Goal: Task Accomplishment & Management: Complete application form

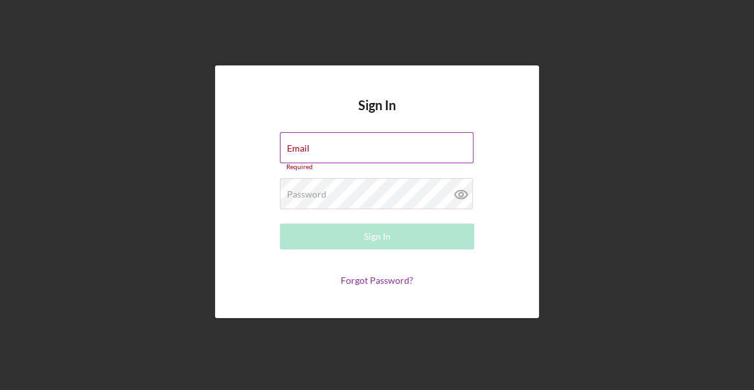
click at [315, 148] on div "Email Required" at bounding box center [377, 151] width 194 height 39
drag, startPoint x: 315, startPoint y: 148, endPoint x: 287, endPoint y: 142, distance: 29.1
click at [287, 142] on div "Email Required" at bounding box center [377, 151] width 194 height 39
type input "[PERSON_NAME][EMAIL_ADDRESS][PERSON_NAME][DOMAIN_NAME]"
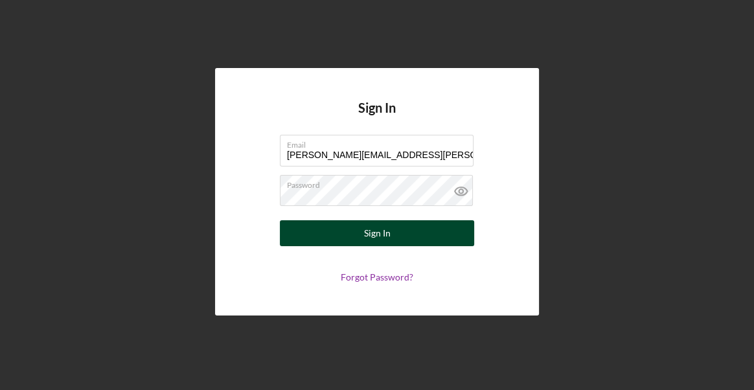
click at [381, 231] on div "Sign In" at bounding box center [377, 233] width 27 height 26
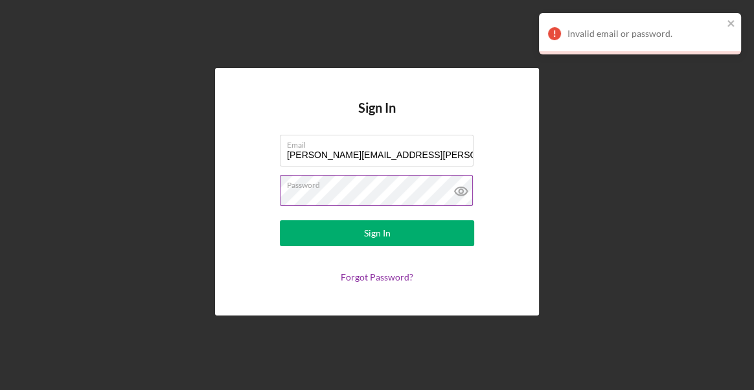
click at [460, 190] on icon at bounding box center [461, 191] width 4 height 4
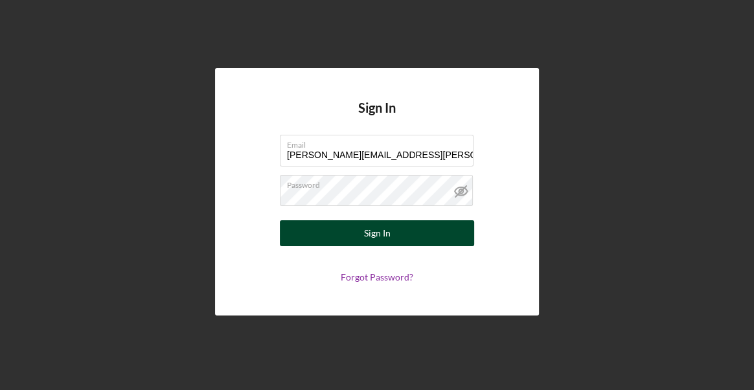
click at [378, 230] on div "Sign In" at bounding box center [377, 233] width 27 height 26
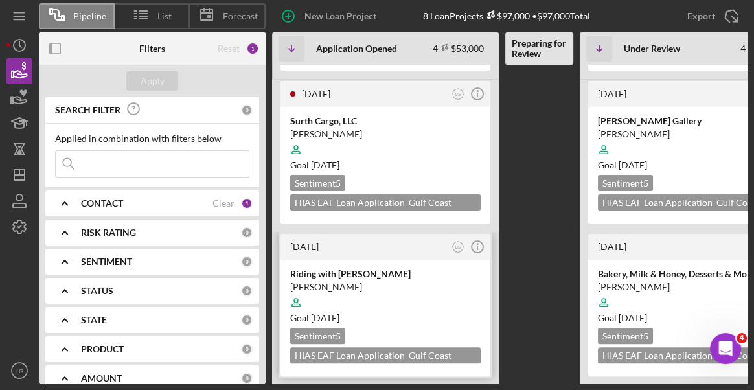
scroll to position [0, 214]
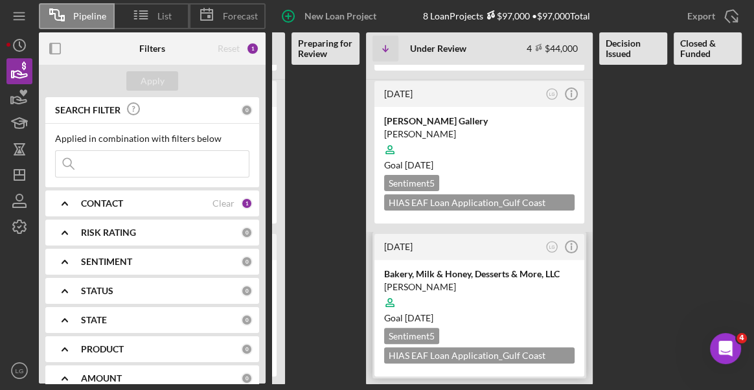
click at [503, 296] on div at bounding box center [479, 302] width 190 height 25
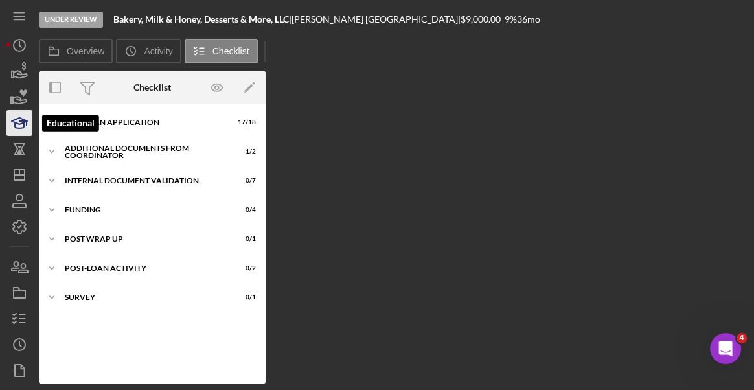
click at [21, 123] on polygon "button" at bounding box center [20, 121] width 16 height 6
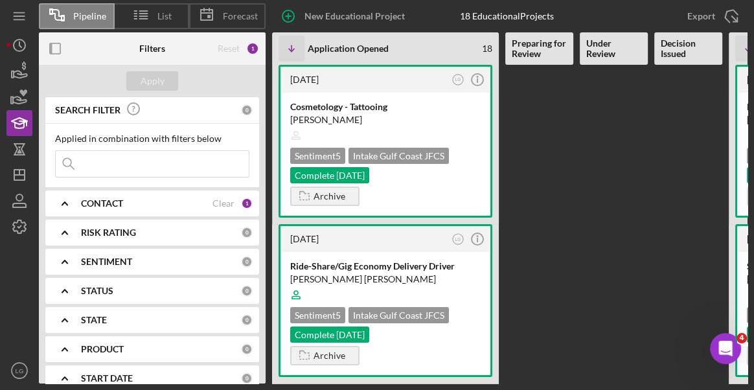
drag, startPoint x: 710, startPoint y: 196, endPoint x: 615, endPoint y: 238, distance: 103.8
click at [615, 238] on Review at bounding box center [614, 224] width 68 height 319
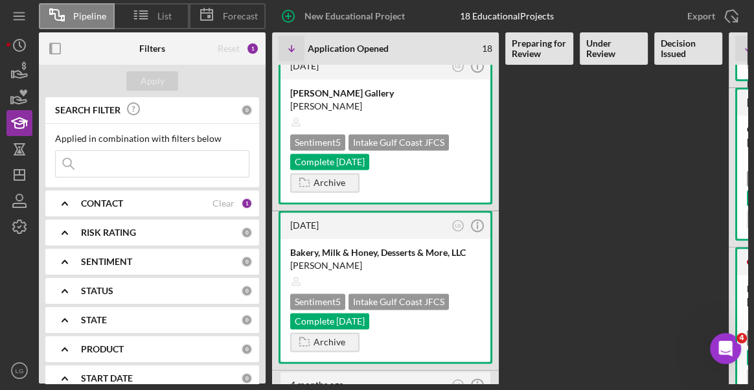
scroll to position [1421, 0]
click at [427, 271] on div "Bakery, Milk & Honey, Desserts & More, LLC [PERSON_NAME] Sentiment 5 Intake Gul…" at bounding box center [385, 300] width 210 height 123
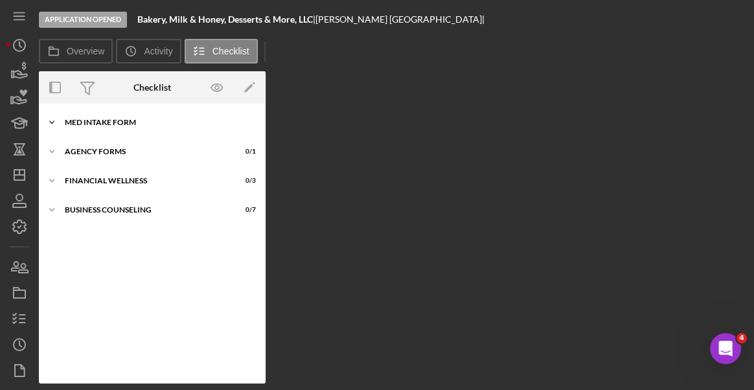
click at [126, 119] on div "MED Intake Form" at bounding box center [157, 123] width 185 height 8
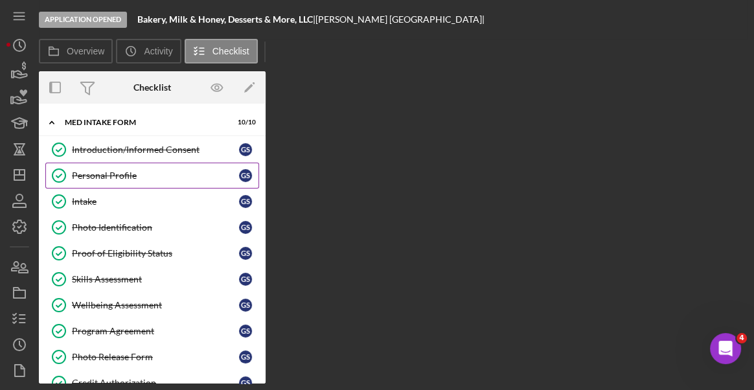
click at [126, 170] on div "Personal Profile" at bounding box center [155, 175] width 167 height 10
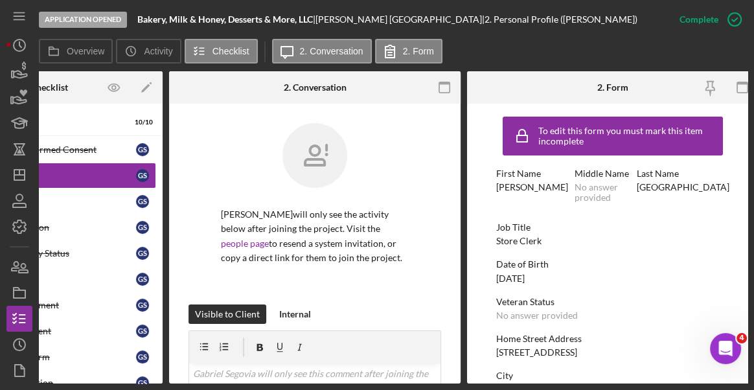
scroll to position [0, 113]
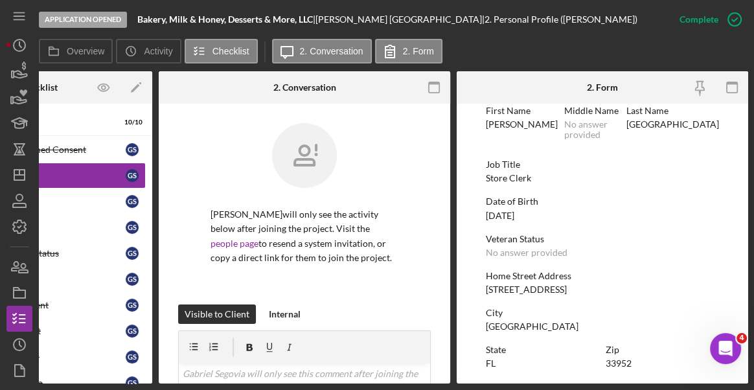
click at [721, 259] on form "To edit this form you must mark this item incomplete First Name [PERSON_NAME] M…" at bounding box center [602, 244] width 291 height 280
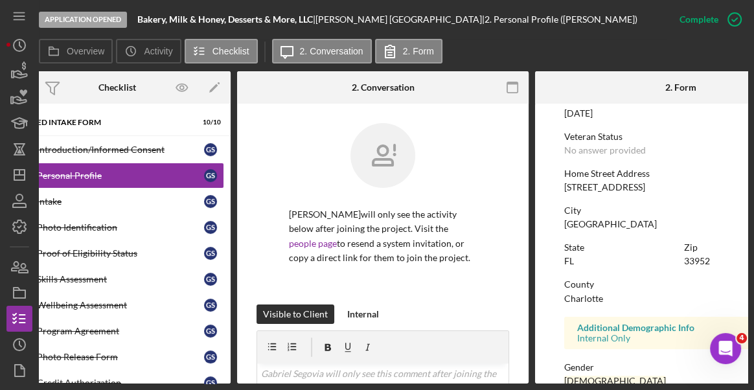
scroll to position [0, 0]
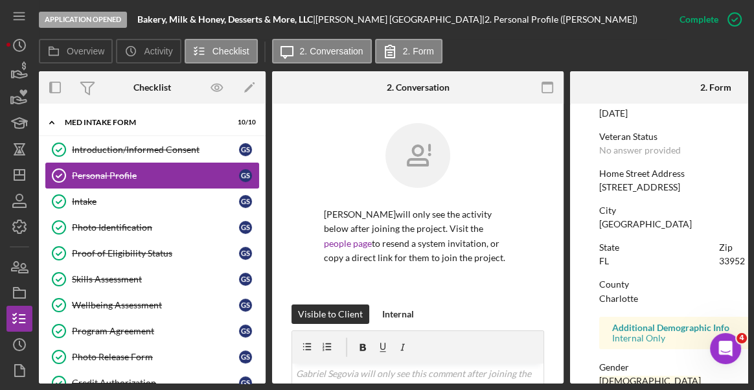
click at [119, 180] on link "Personal Profile Personal Profile G S" at bounding box center [152, 176] width 214 height 26
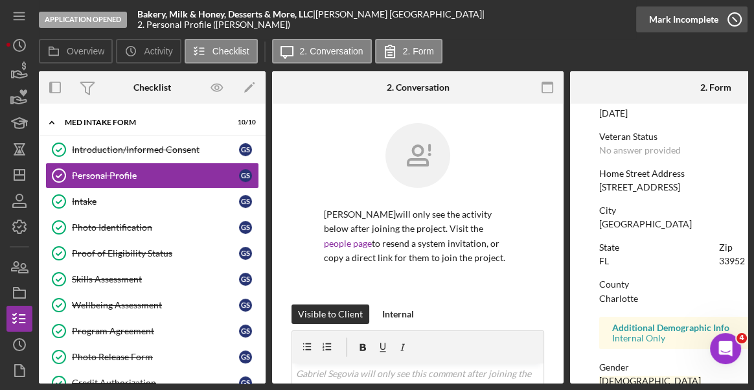
click at [737, 18] on icon "button" at bounding box center [734, 19] width 32 height 32
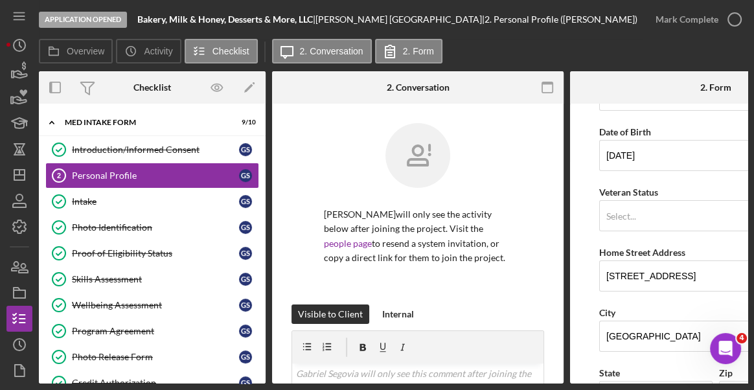
scroll to position [227, 0]
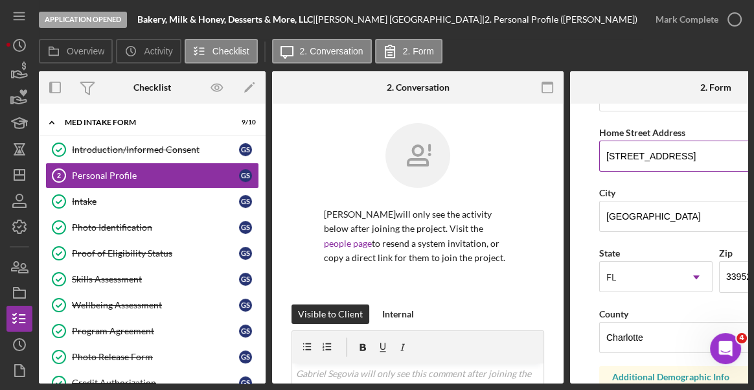
click at [619, 152] on input "[STREET_ADDRESS]" at bounding box center [715, 156] width 233 height 31
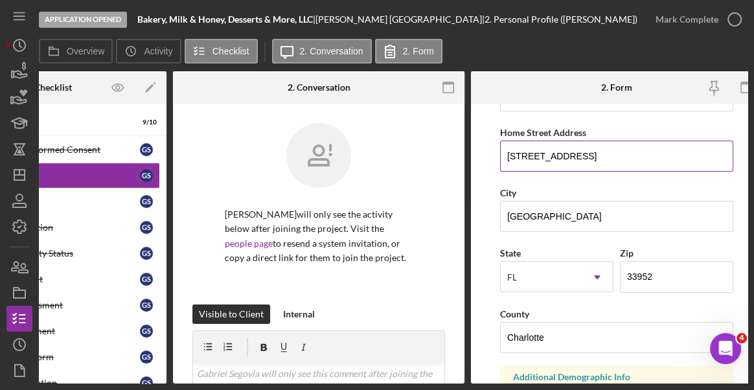
scroll to position [0, 102]
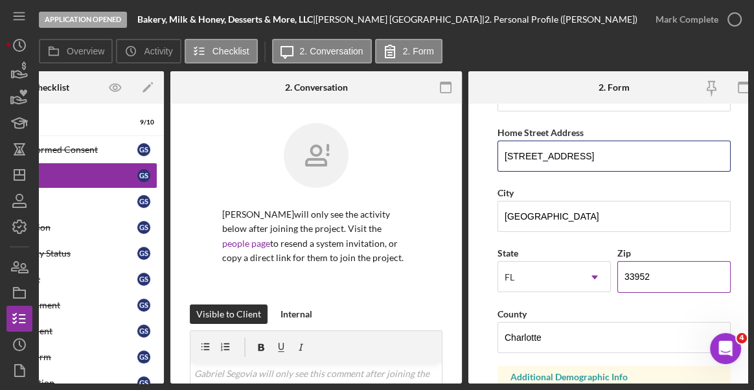
type input "[STREET_ADDRESS]"
click at [658, 275] on input "33952" at bounding box center [673, 276] width 113 height 31
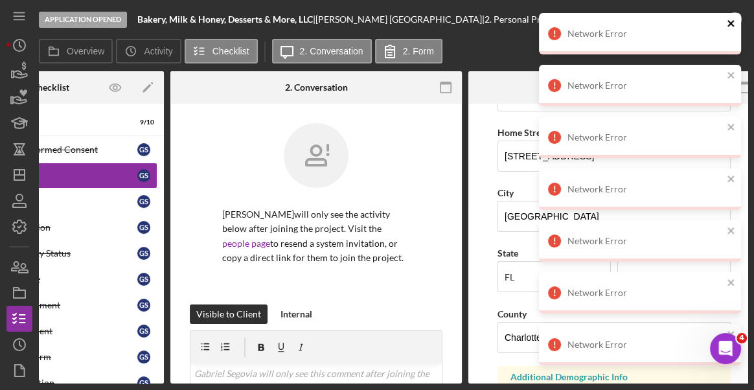
click at [727, 23] on icon "close" at bounding box center [731, 23] width 9 height 10
click at [731, 22] on icon "close" at bounding box center [730, 23] width 6 height 6
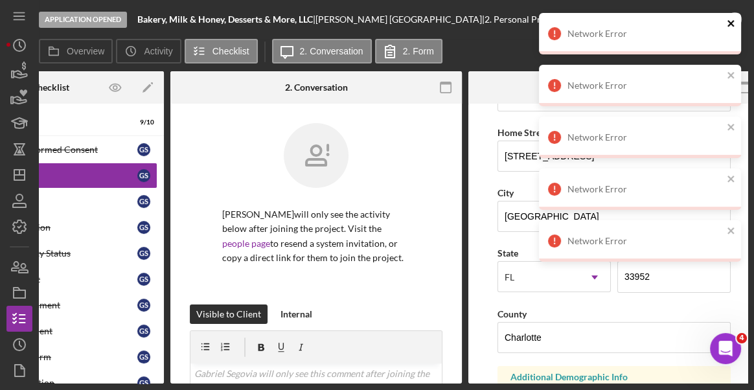
click at [733, 25] on icon "close" at bounding box center [730, 23] width 6 height 6
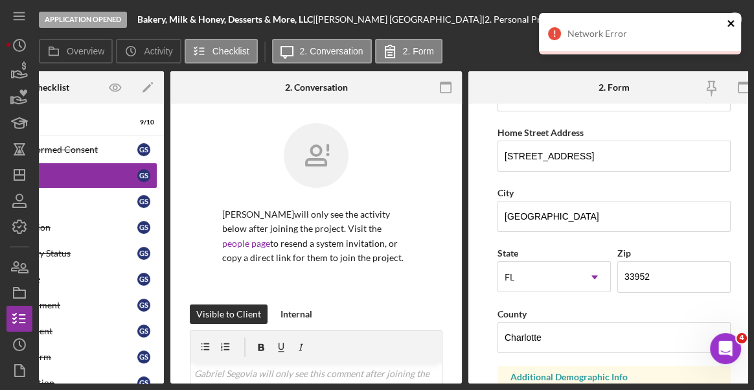
click at [731, 27] on icon "close" at bounding box center [731, 23] width 9 height 10
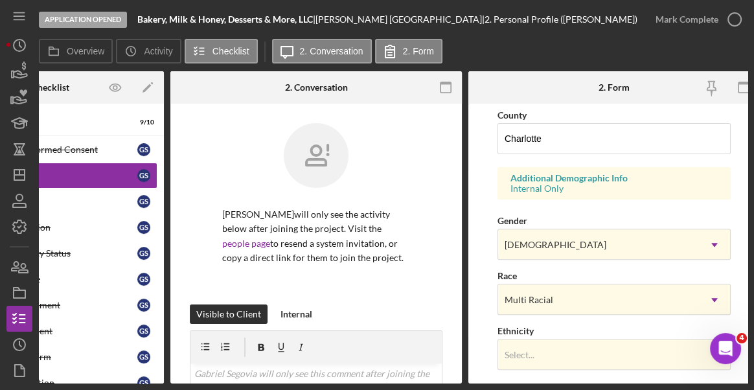
scroll to position [466, 0]
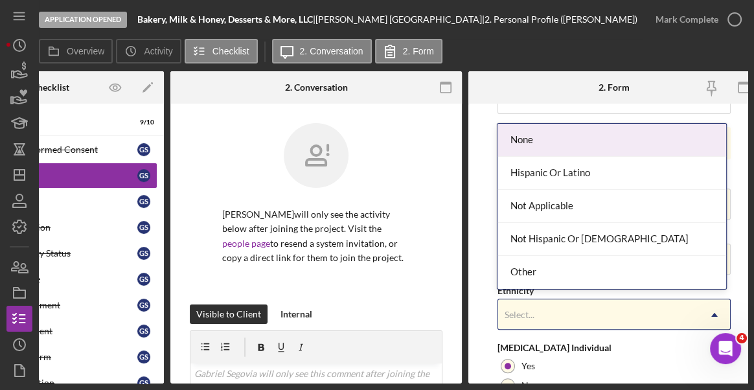
click at [712, 312] on use at bounding box center [714, 314] width 6 height 4
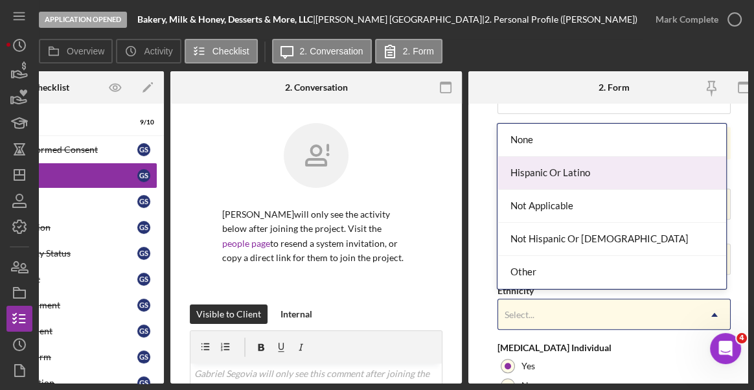
click at [561, 177] on div "Hispanic Or Latino" at bounding box center [611, 173] width 229 height 33
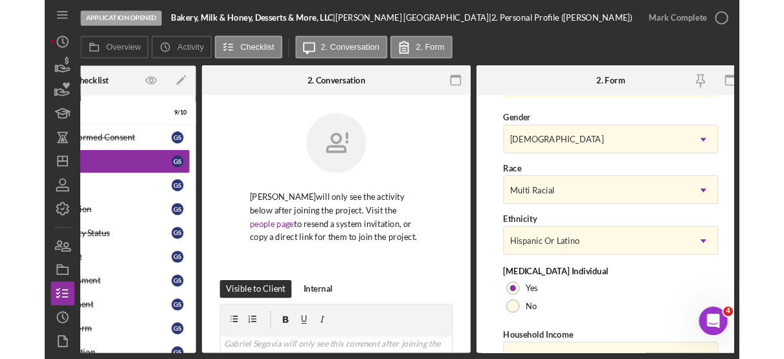
scroll to position [583, 0]
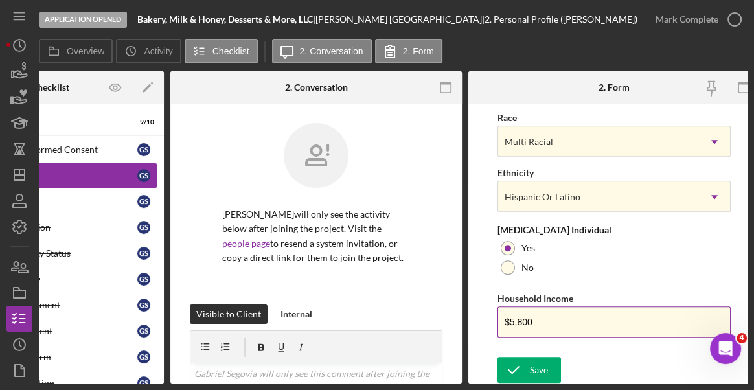
click at [558, 322] on input "$5,800" at bounding box center [613, 321] width 233 height 31
type input "$5"
type input "$40,800"
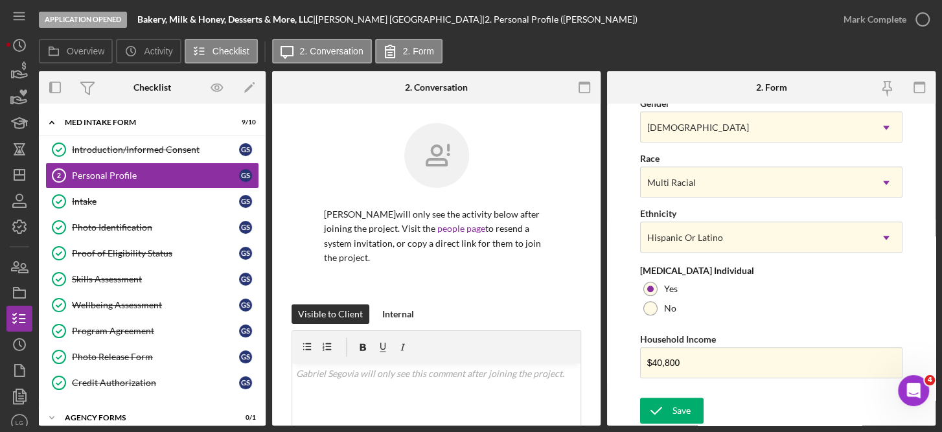
scroll to position [540, 0]
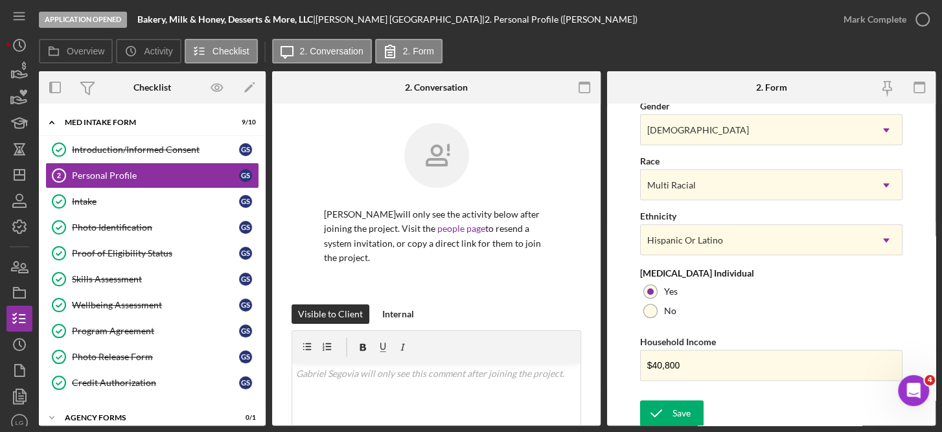
drag, startPoint x: 724, startPoint y: 1, endPoint x: 517, endPoint y: 168, distance: 265.7
click at [517, 168] on div at bounding box center [436, 165] width 225 height 84
